Goal: Navigation & Orientation: Find specific page/section

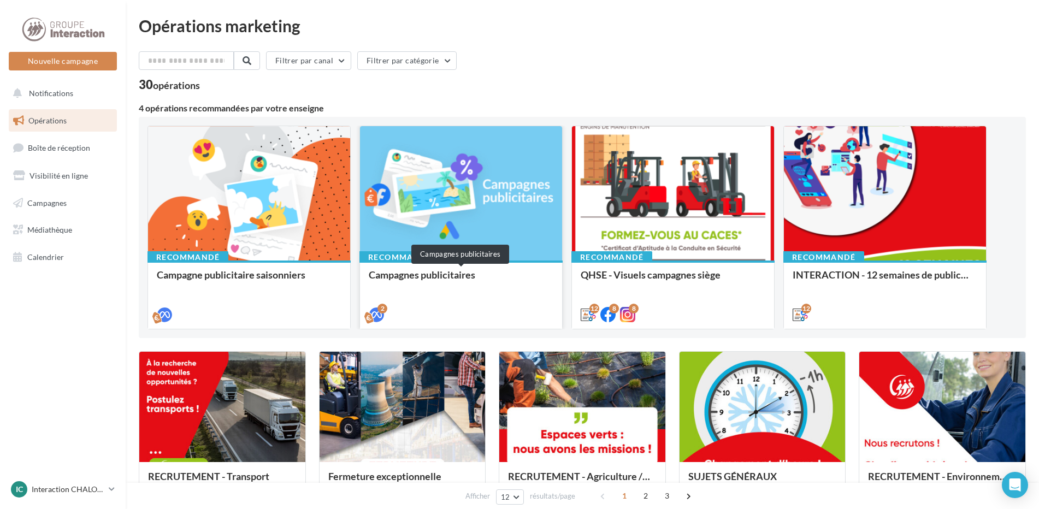
click at [430, 276] on div "Campagnes publicitaires" at bounding box center [461, 280] width 185 height 22
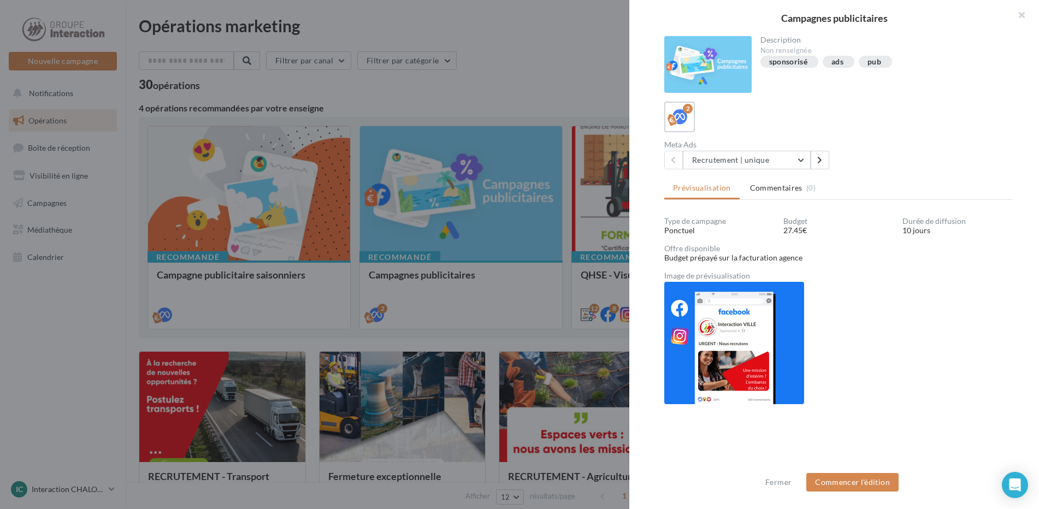
click at [390, 101] on div at bounding box center [519, 254] width 1039 height 509
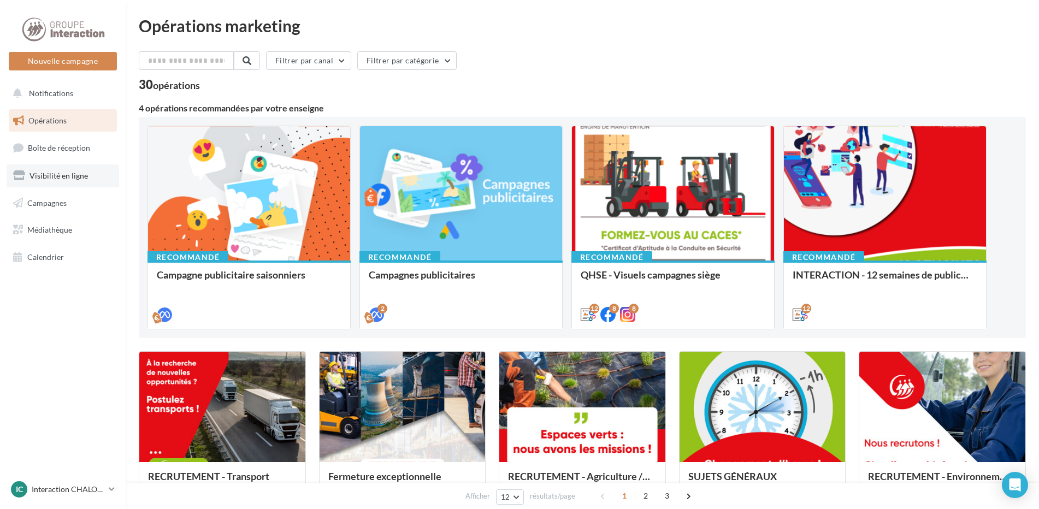
click at [60, 174] on span "Visibilité en ligne" at bounding box center [59, 175] width 58 height 9
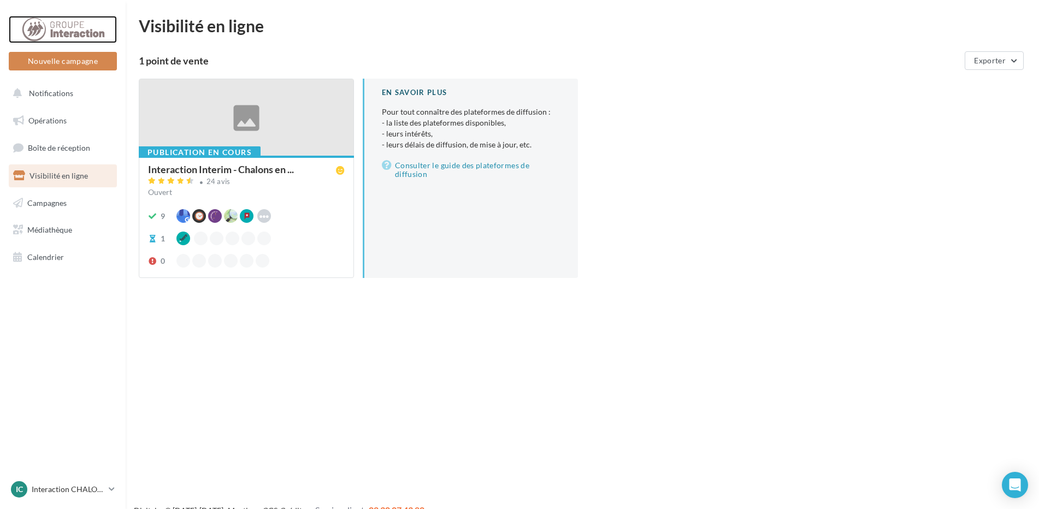
click at [61, 24] on div at bounding box center [62, 29] width 87 height 27
